Goal: Information Seeking & Learning: Learn about a topic

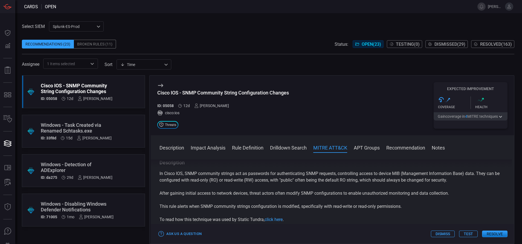
scroll to position [431, 0]
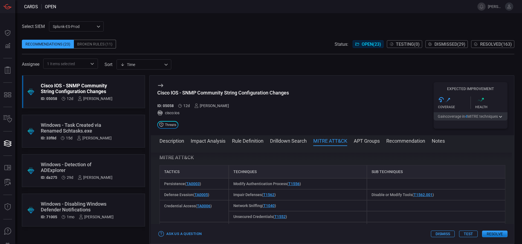
click at [246, 140] on button "Rule Definition" at bounding box center [247, 140] width 31 height 7
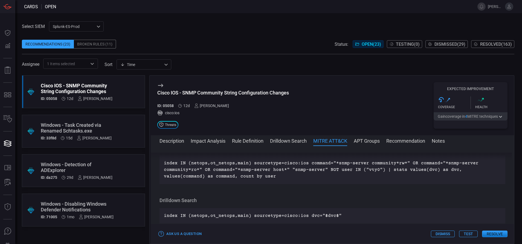
scroll to position [322, 0]
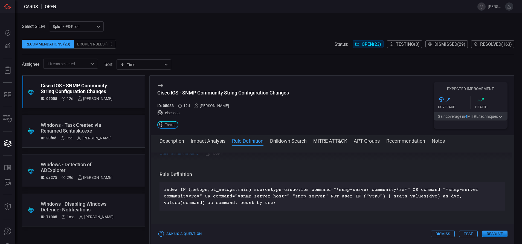
drag, startPoint x: 305, startPoint y: 177, endPoint x: 369, endPoint y: 182, distance: 64.2
drag, startPoint x: 369, startPoint y: 182, endPoint x: 306, endPoint y: 177, distance: 62.8
click at [306, 186] on p "index IN (netops,ot_netops,main) sourcetype=cisco:ios command="*snmp-server com…" at bounding box center [332, 196] width 337 height 20
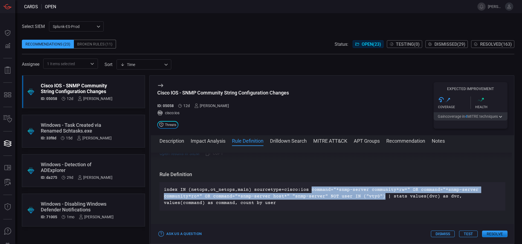
drag, startPoint x: 305, startPoint y: 176, endPoint x: 376, endPoint y: 182, distance: 70.9
click at [376, 186] on p "index IN (netops,ot_netops,main) sourcetype=cisco:ios command="*snmp-server com…" at bounding box center [332, 196] width 337 height 20
click at [377, 186] on p "index IN (netops,ot_netops,main) sourcetype=cisco:ios command="*snmp-server com…" at bounding box center [332, 196] width 337 height 20
drag, startPoint x: 377, startPoint y: 183, endPoint x: 306, endPoint y: 174, distance: 70.9
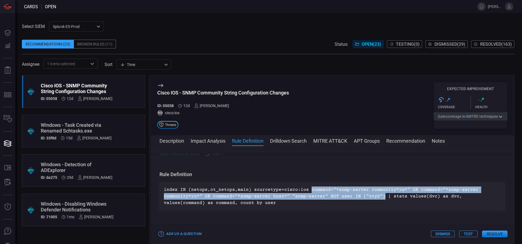
click at [306, 186] on p "index IN (netops,ot_netops,main) sourcetype=cisco:ios command="*snmp-server com…" at bounding box center [332, 196] width 337 height 20
click at [489, 235] on button "Resolve" at bounding box center [494, 233] width 25 height 7
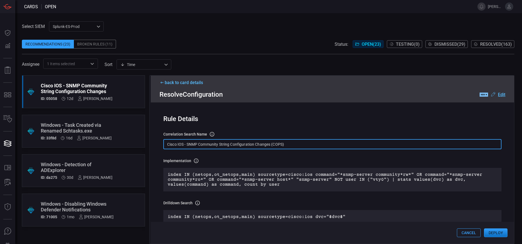
click at [293, 145] on input "Cisco IOS - SNMP Community String Configuration Changes (COPS)" at bounding box center [332, 144] width 338 height 10
paste input "text"
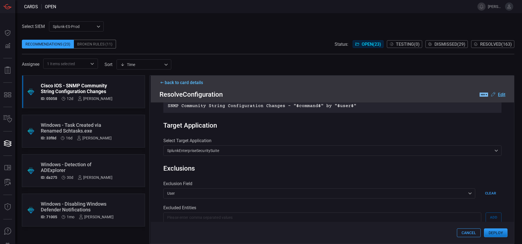
scroll to position [174, 0]
type input "Cisco IOS - SNMP Community String Configuration Changes"
click at [496, 232] on button "Deploy" at bounding box center [496, 232] width 24 height 9
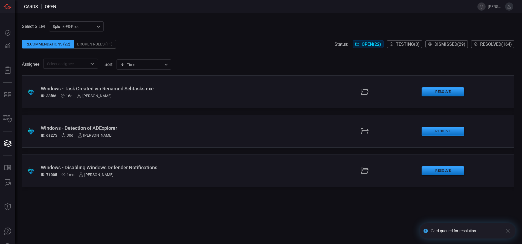
click at [496, 43] on span "Resolved ( 164 )" at bounding box center [496, 44] width 32 height 5
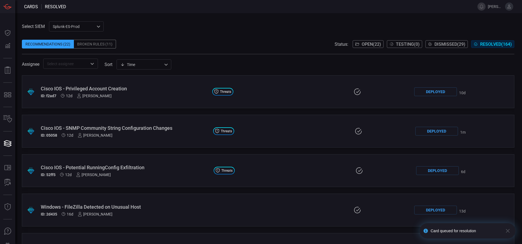
click at [163, 130] on div "Cisco IOS - SNMP Community String Configuration Changes" at bounding box center [125, 128] width 168 height 6
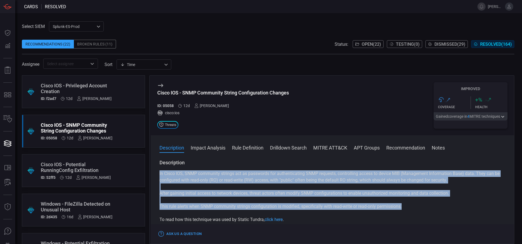
drag, startPoint x: 405, startPoint y: 208, endPoint x: 155, endPoint y: 177, distance: 251.2
click at [155, 177] on div "Description In Cisco IOS, SNMP community strings act as passwords for authentic…" at bounding box center [332, 200] width 363 height 82
copy div "In Cisco IOS, SNMP community strings act as passwords for authenticating SNMP r…"
click at [378, 45] on span "Open ( 22 )" at bounding box center [371, 44] width 19 height 5
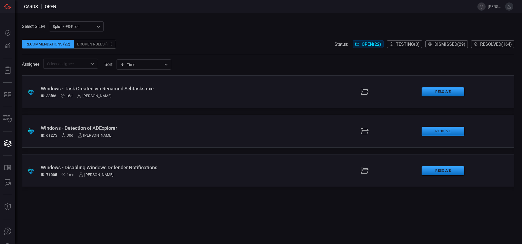
click at [159, 92] on div "Windows - Task Created via Renamed Schtasks.exe ID: 33f8d 16d [PERSON_NAME]" at bounding box center [127, 92] width 172 height 12
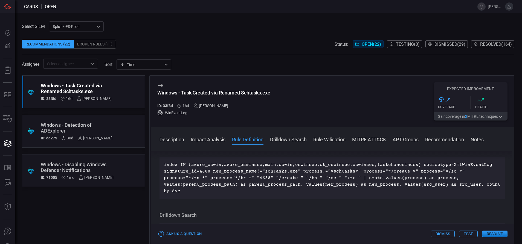
scroll to position [194, 0]
click at [118, 126] on div ".suggested_cards_icon{fill:url(#suggested_cards_icon);} Windows - Detection of …" at bounding box center [83, 131] width 123 height 33
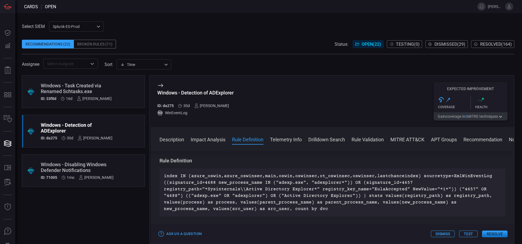
scroll to position [204, 0]
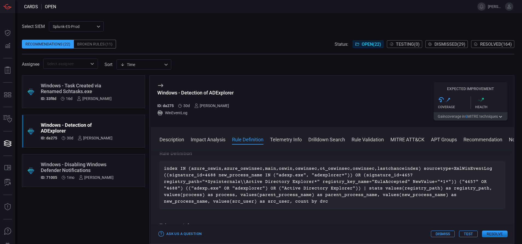
click at [110, 167] on div "Windows - Disabling Windows Defender Notifications" at bounding box center [77, 166] width 73 height 11
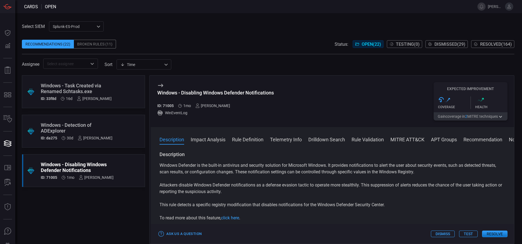
click at [250, 138] on button "Rule Definition" at bounding box center [247, 139] width 31 height 7
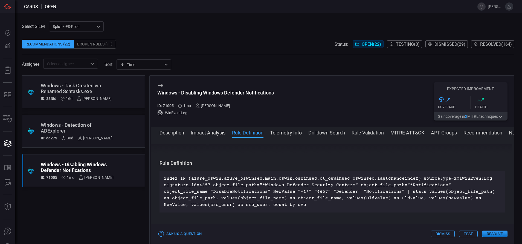
scroll to position [174, 0]
drag, startPoint x: 209, startPoint y: 184, endPoint x: 163, endPoint y: 187, distance: 45.5
click at [163, 187] on div "index IN (azure_oswin,azure_oswinsec,main,oswin,oswinsec,ot_oswinsec,oswinsec,l…" at bounding box center [333, 192] width 346 height 42
copy p "signature_id=4657"
drag, startPoint x: 275, startPoint y: 92, endPoint x: 182, endPoint y: 100, distance: 93.7
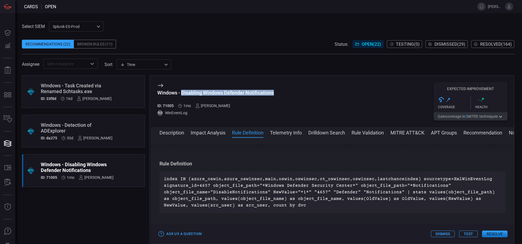
click at [182, 100] on div "Windows - Disabling Windows Defender Notifications ID: 71005 1mo [PERSON_NAME] …" at bounding box center [332, 101] width 363 height 51
copy div "Disabling Windows Defender Notifications"
click at [400, 131] on button "MITRE ATT&CK" at bounding box center [408, 132] width 34 height 7
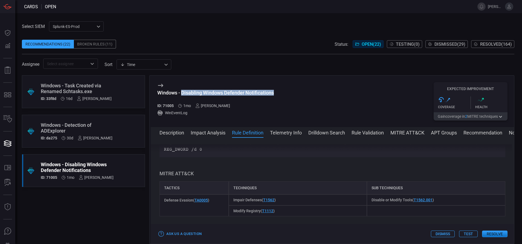
scroll to position [428, 0]
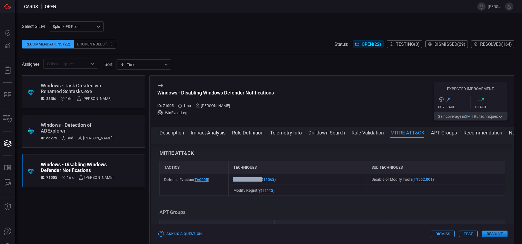
drag, startPoint x: 231, startPoint y: 180, endPoint x: 260, endPoint y: 183, distance: 29.3
click at [260, 183] on div "Impair Defenses ( T1562 )" at bounding box center [298, 179] width 138 height 11
copy span "Impair Defenses"
drag, startPoint x: 409, startPoint y: 180, endPoint x: 368, endPoint y: 184, distance: 40.7
click at [368, 184] on div "Disable or Modify Tools ( T1562.001 )" at bounding box center [436, 179] width 138 height 11
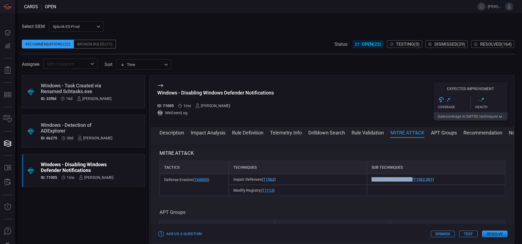
copy span "Disable or Modify Tools"
drag, startPoint x: 231, startPoint y: 191, endPoint x: 259, endPoint y: 193, distance: 28.0
click at [259, 193] on div "Modify Registry ( T1112 )" at bounding box center [298, 190] width 138 height 11
copy span "Modify Registry"
drag, startPoint x: 164, startPoint y: 104, endPoint x: 174, endPoint y: 104, distance: 10.1
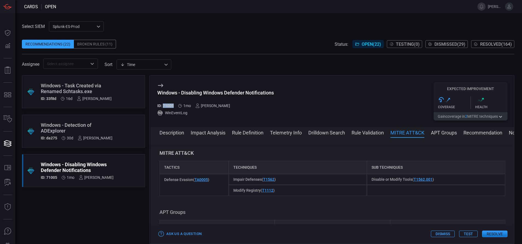
click at [174, 104] on h5 "ID: 71005" at bounding box center [165, 105] width 16 height 4
copy h5 "71005"
click at [177, 131] on button "Description" at bounding box center [172, 132] width 25 height 7
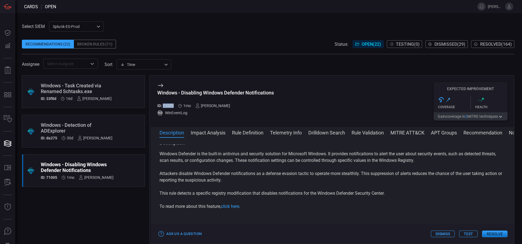
scroll to position [0, 0]
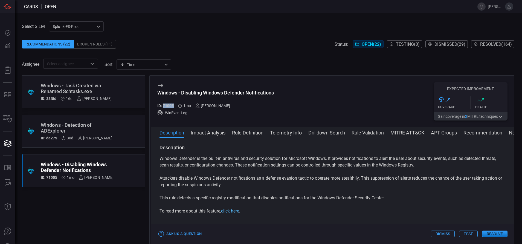
click at [237, 210] on link "click here" at bounding box center [230, 210] width 18 height 5
click at [313, 132] on button "Drilldown Search" at bounding box center [326, 132] width 37 height 7
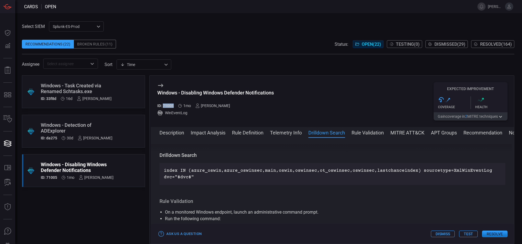
scroll to position [281, 0]
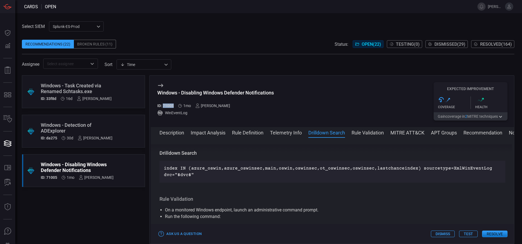
click at [256, 132] on button "Rule Definition" at bounding box center [247, 132] width 31 height 7
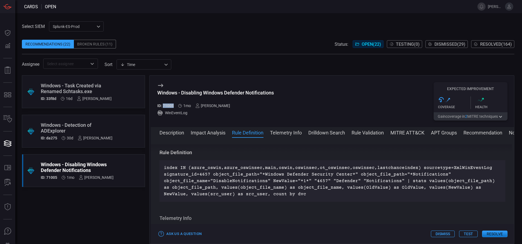
scroll to position [185, 0]
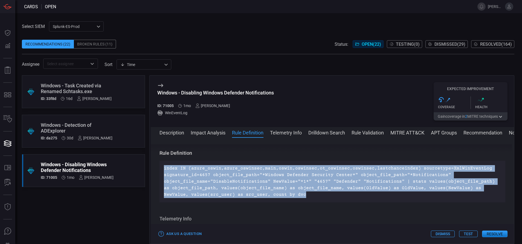
drag, startPoint x: 283, startPoint y: 194, endPoint x: 161, endPoint y: 170, distance: 124.8
click at [161, 170] on div "index IN (azure_oswin,azure_oswinsec,main,oswin,oswinsec,ot_oswinsec,oswinsec,l…" at bounding box center [333, 182] width 346 height 42
copy p "index IN (azure_oswin,azure_oswinsec,main,oswin,oswinsec,ot_oswinsec,oswinsec,l…"
click at [334, 134] on button "Drilldown Search" at bounding box center [326, 132] width 37 height 7
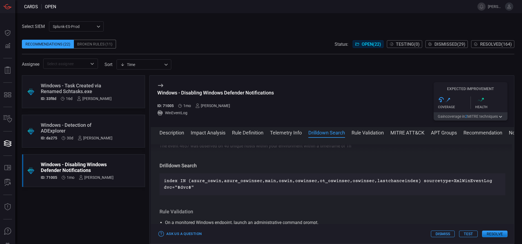
scroll to position [281, 0]
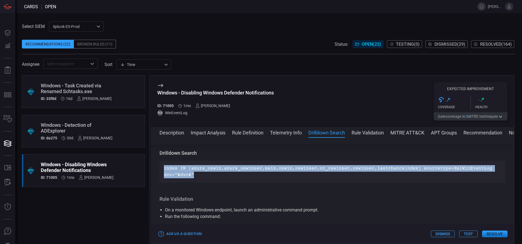
drag, startPoint x: 200, startPoint y: 172, endPoint x: 161, endPoint y: 165, distance: 39.8
click at [161, 165] on div "index IN (azure_oswin,azure_oswinsec,main,oswin,oswinsec,ot_oswinsec,oswinsec,l…" at bounding box center [333, 172] width 346 height 22
copy p "index IN (azure_oswin,azure_oswinsec,main,oswin,oswinsec,ot_oswinsec,oswinsec,l…"
click at [392, 130] on button "MITRE ATT&CK" at bounding box center [408, 132] width 34 height 7
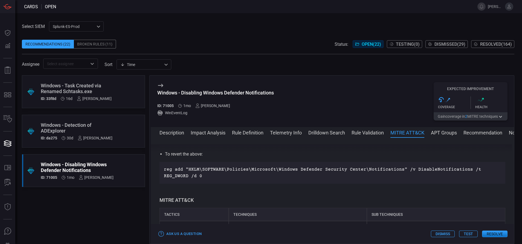
scroll to position [428, 0]
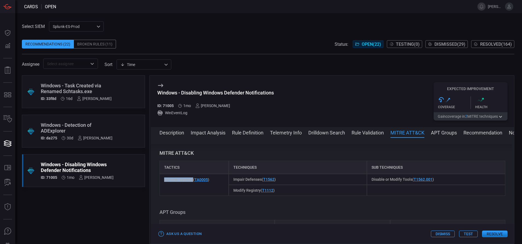
drag, startPoint x: 164, startPoint y: 180, endPoint x: 192, endPoint y: 184, distance: 28.7
click at [192, 184] on div "Defense Evasion ( TA0005 )" at bounding box center [194, 185] width 69 height 22
